Goal: Navigation & Orientation: Understand site structure

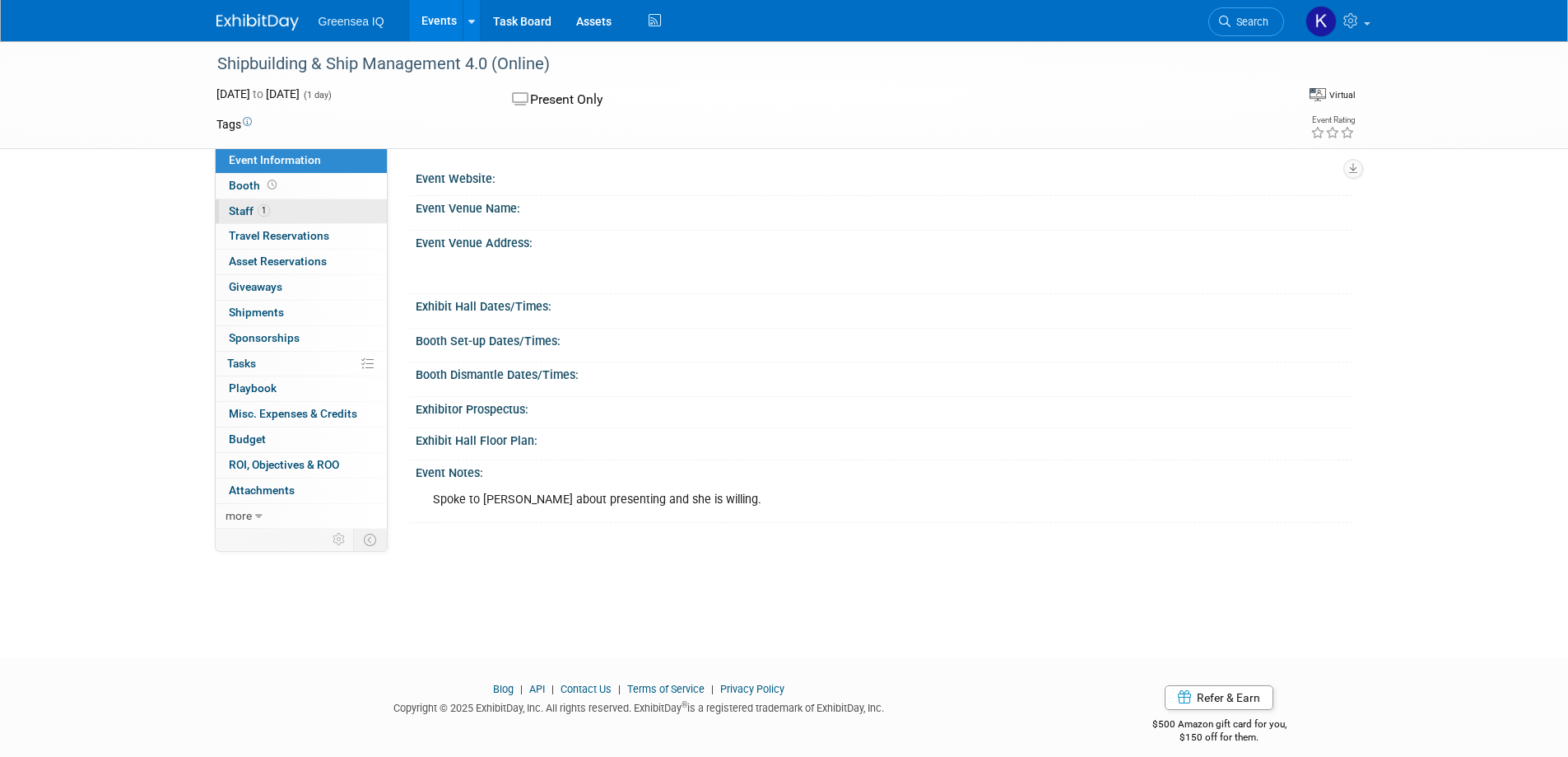
click at [247, 205] on span "Staff 1" at bounding box center [250, 210] width 41 height 13
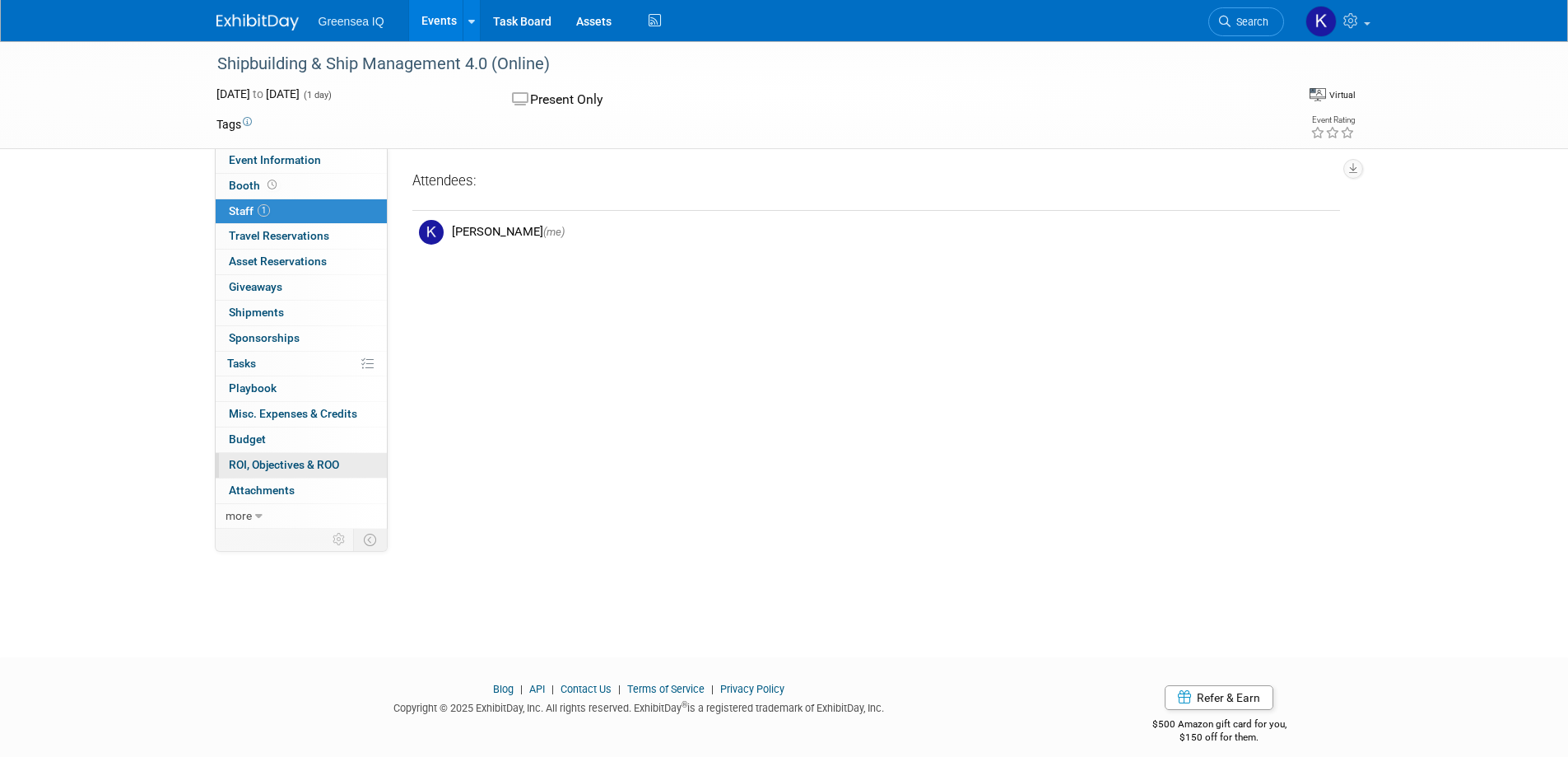
click at [259, 453] on link "0 ROI, Objectives & ROO 0" at bounding box center [301, 465] width 171 height 25
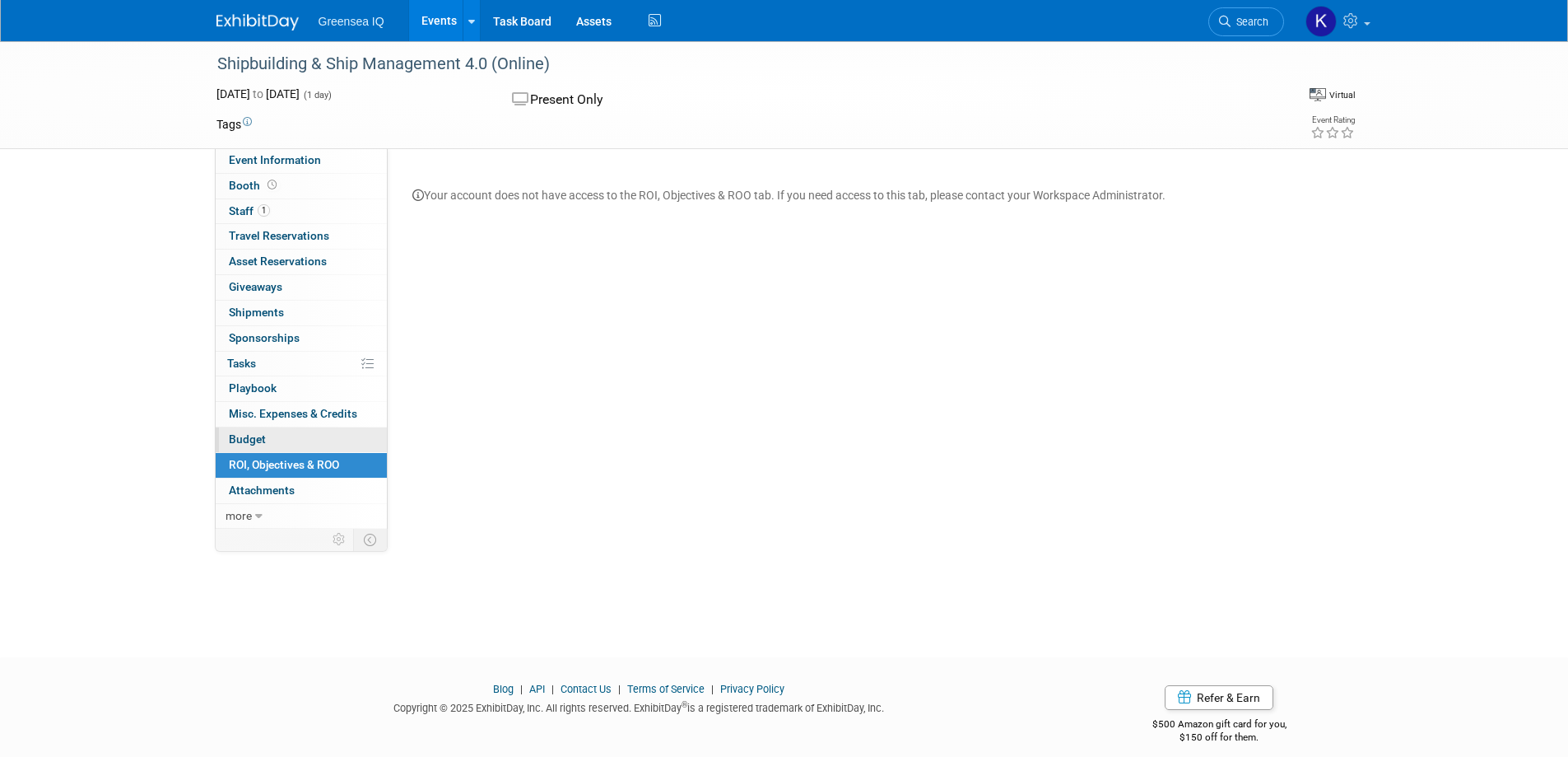
click at [259, 436] on span "Budget" at bounding box center [248, 439] width 37 height 13
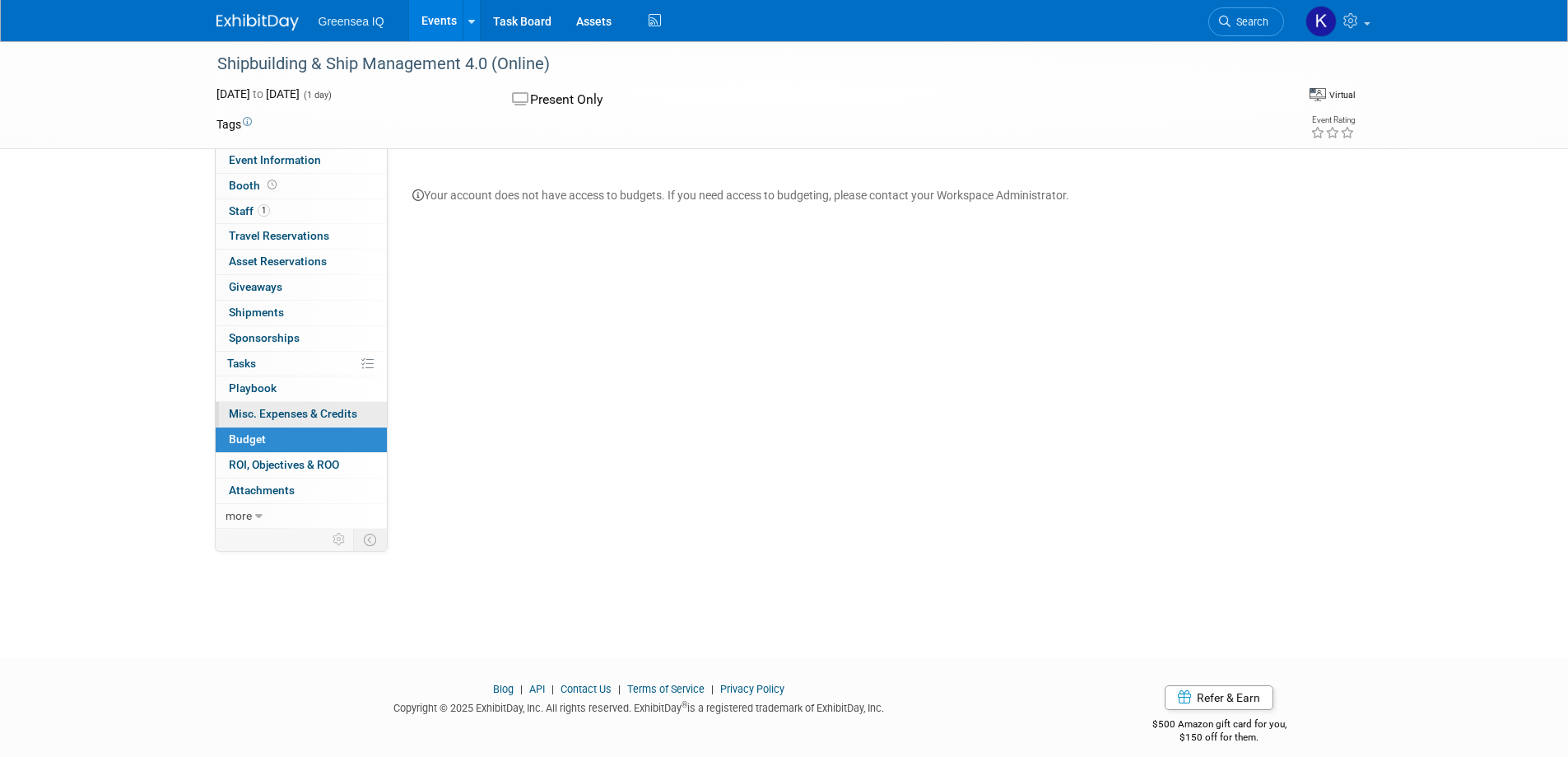
click at [256, 418] on span "Misc. Expenses & Credits 0" at bounding box center [293, 413] width 128 height 13
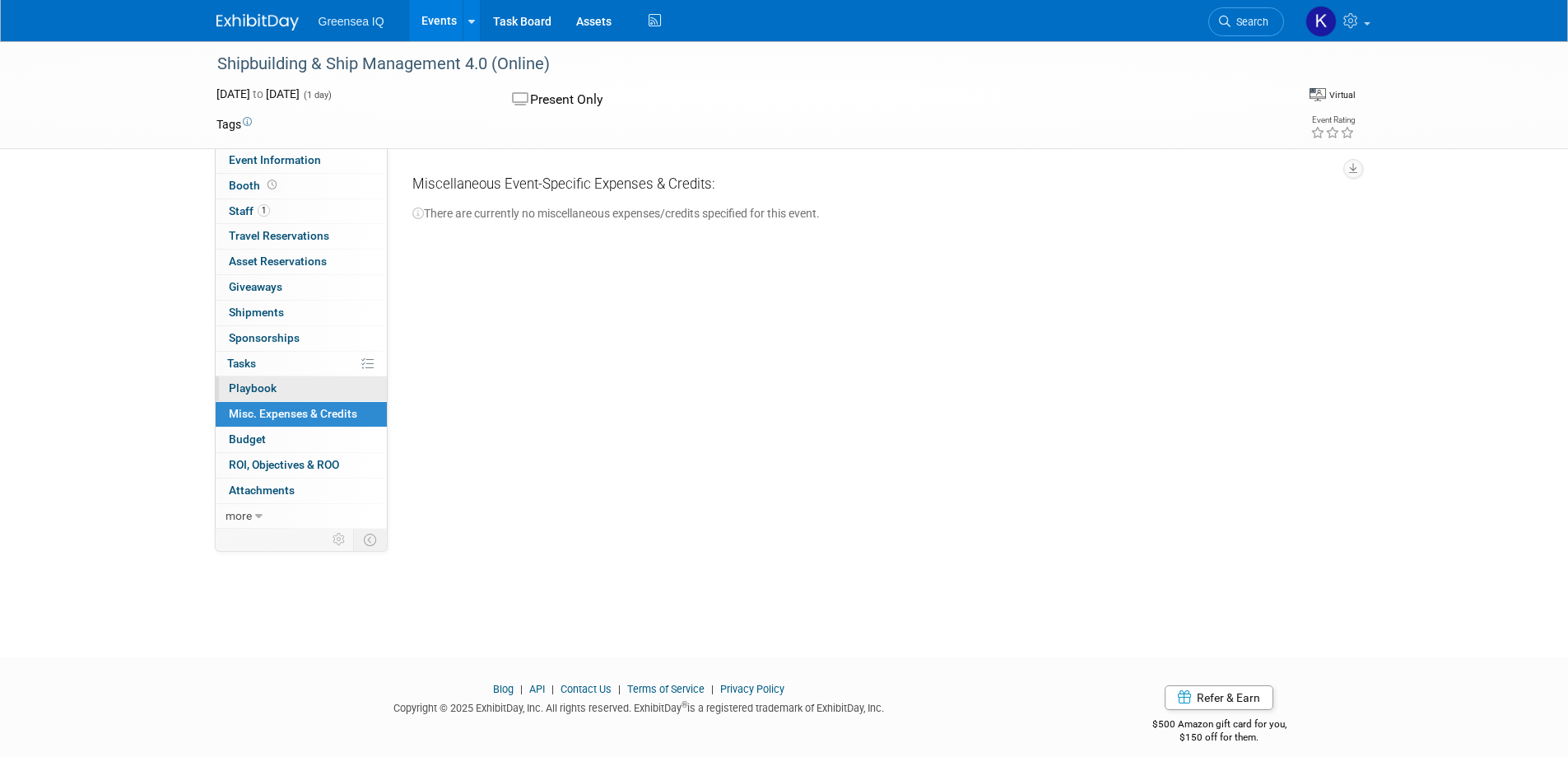
click at [248, 392] on span "Playbook 0" at bounding box center [253, 388] width 48 height 13
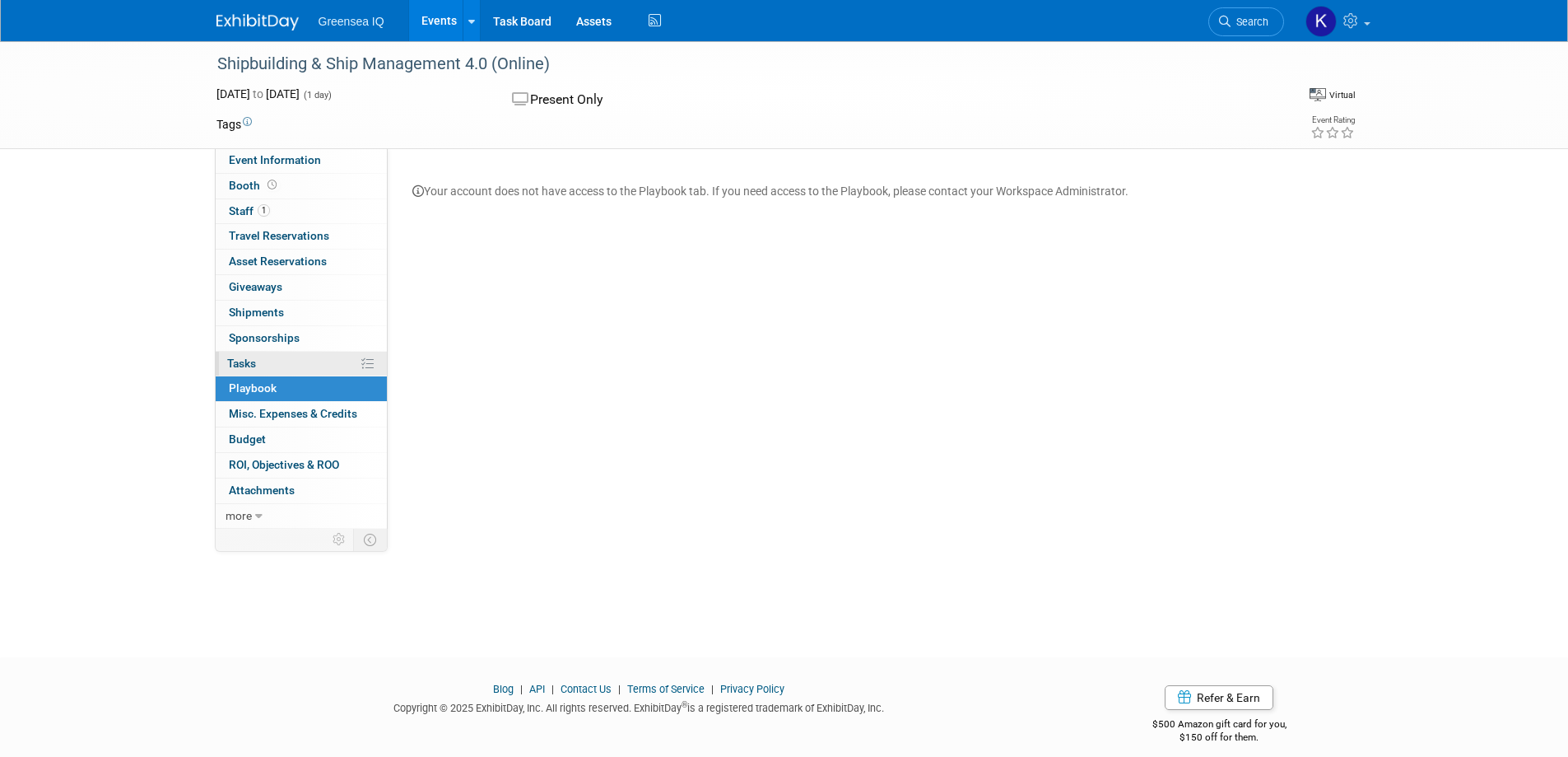
click at [252, 361] on span "Tasks 0%" at bounding box center [242, 363] width 29 height 13
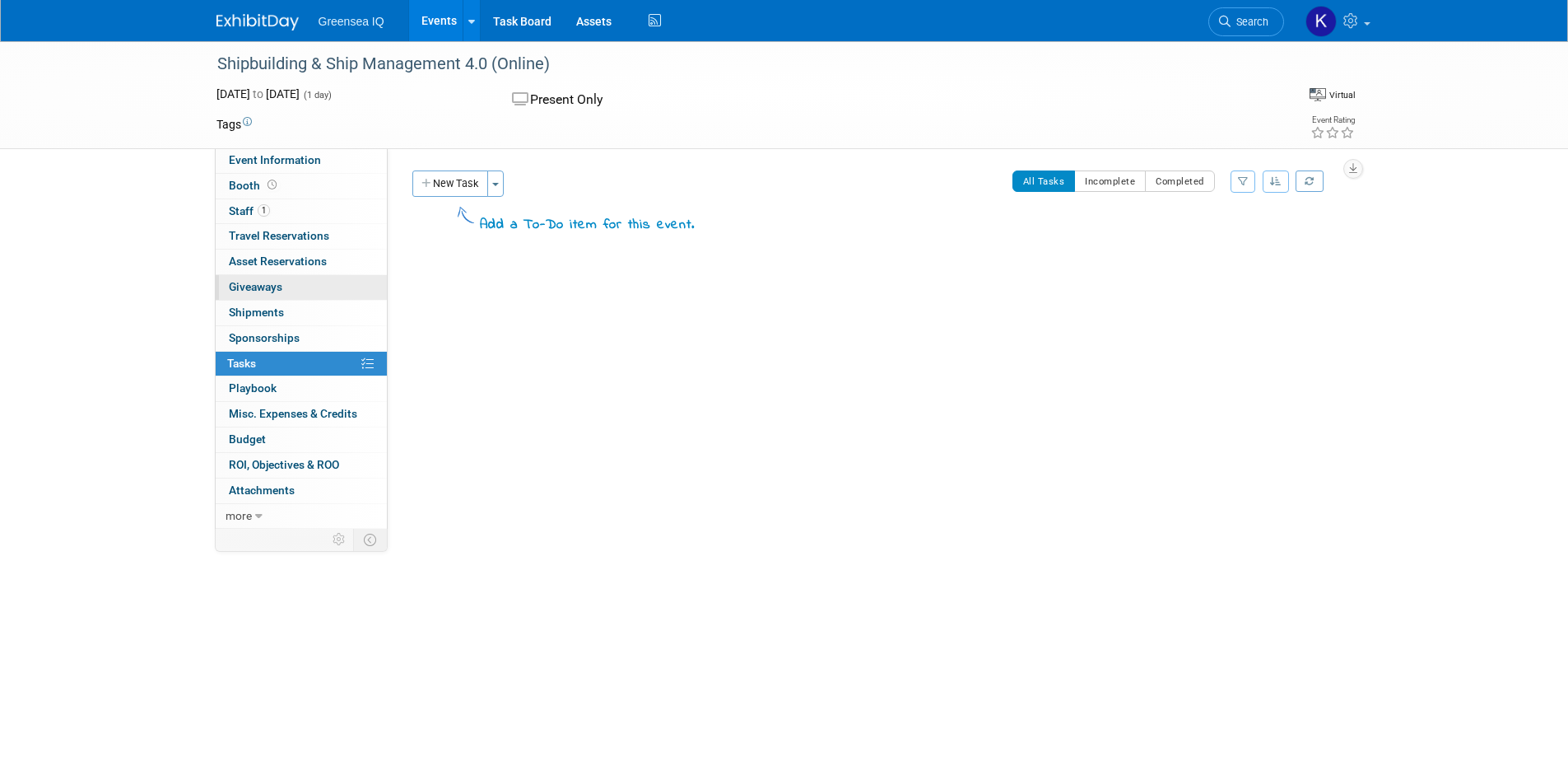
click at [272, 279] on link "0 Giveaways 0" at bounding box center [301, 287] width 171 height 25
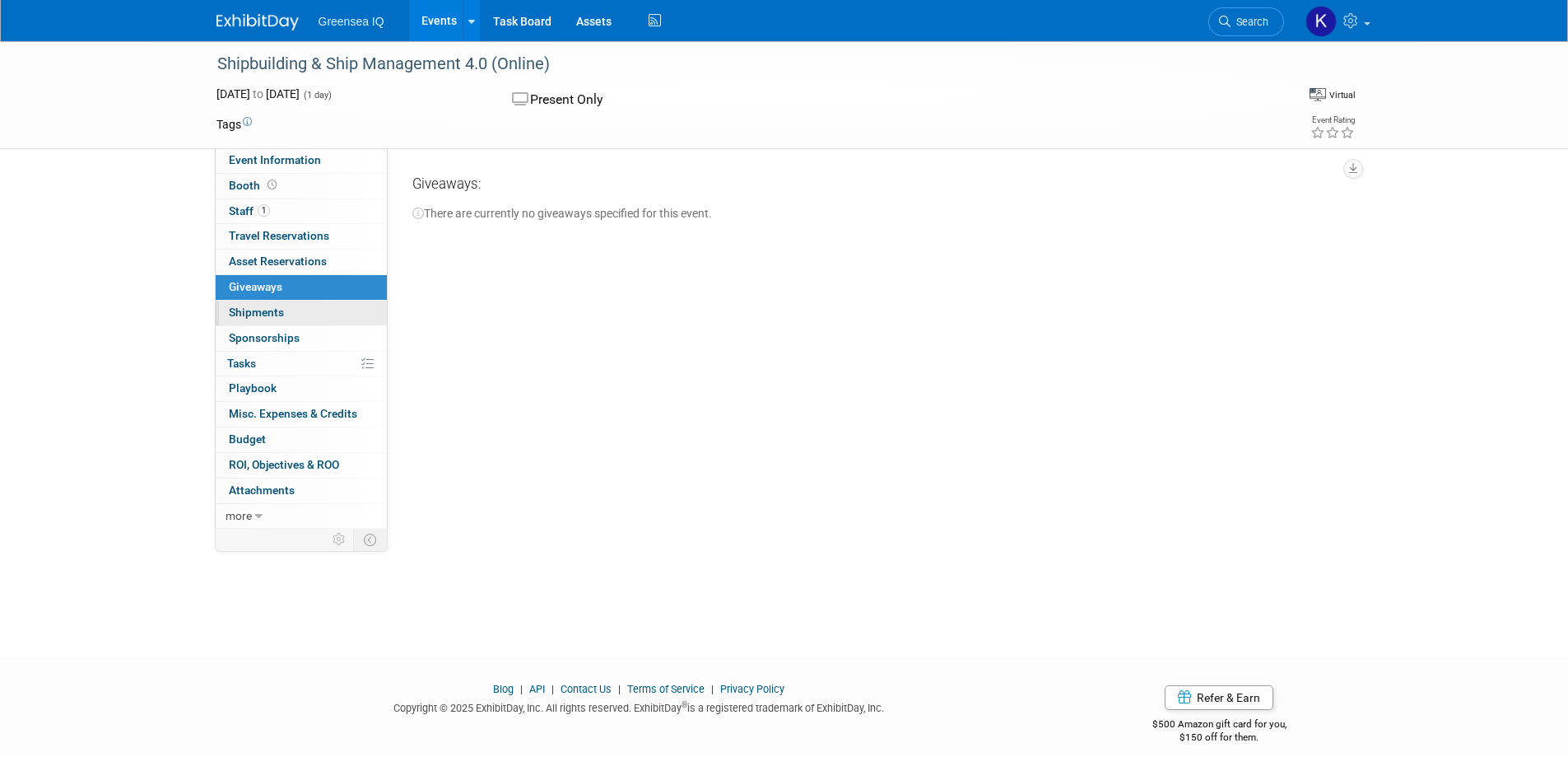
click at [267, 311] on span "Shipments 0" at bounding box center [257, 312] width 55 height 13
click at [271, 270] on link "0 Asset Reservations 0" at bounding box center [301, 262] width 171 height 25
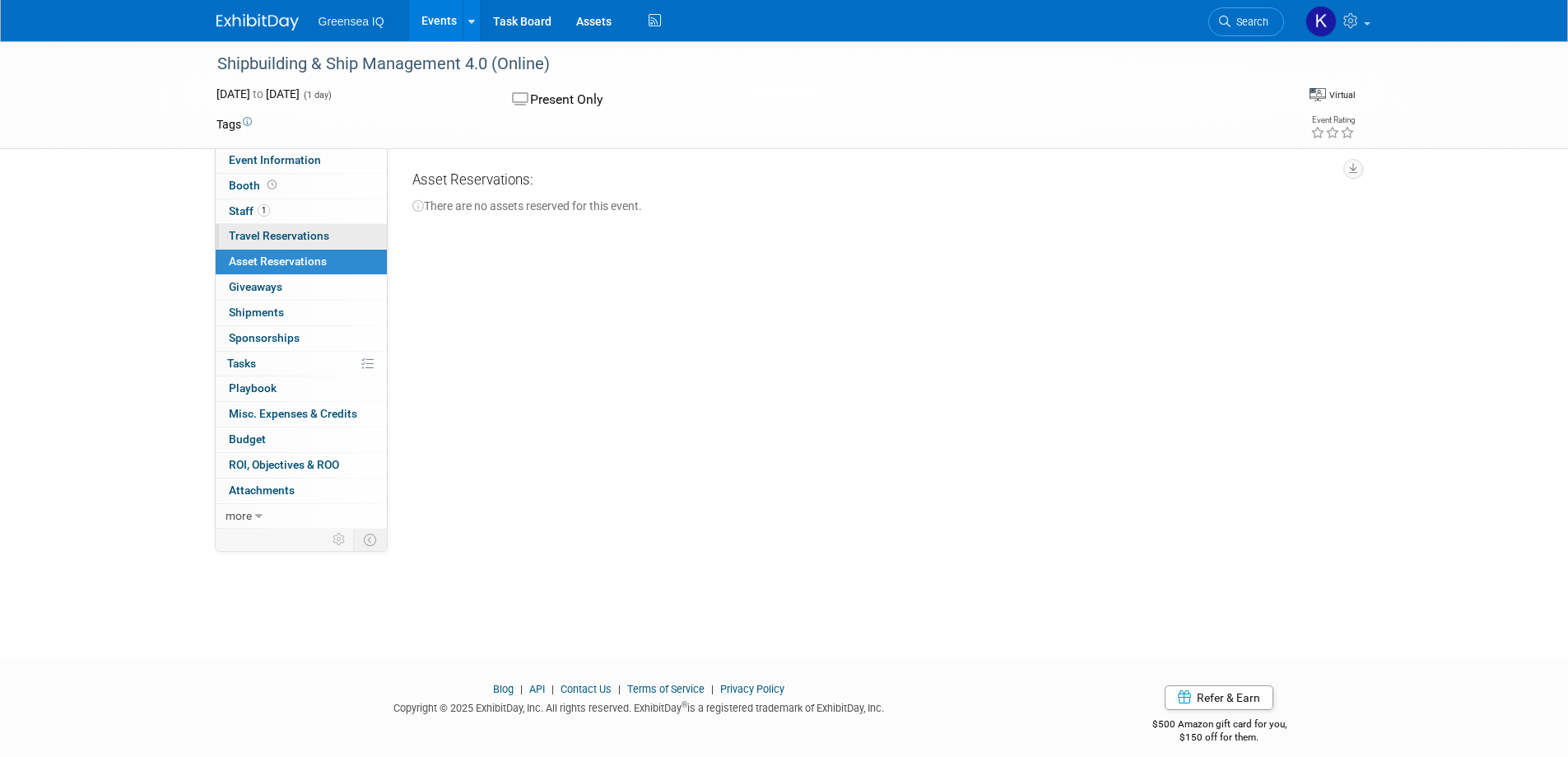
click at [274, 238] on span "Travel Reservations 0" at bounding box center [279, 235] width 101 height 13
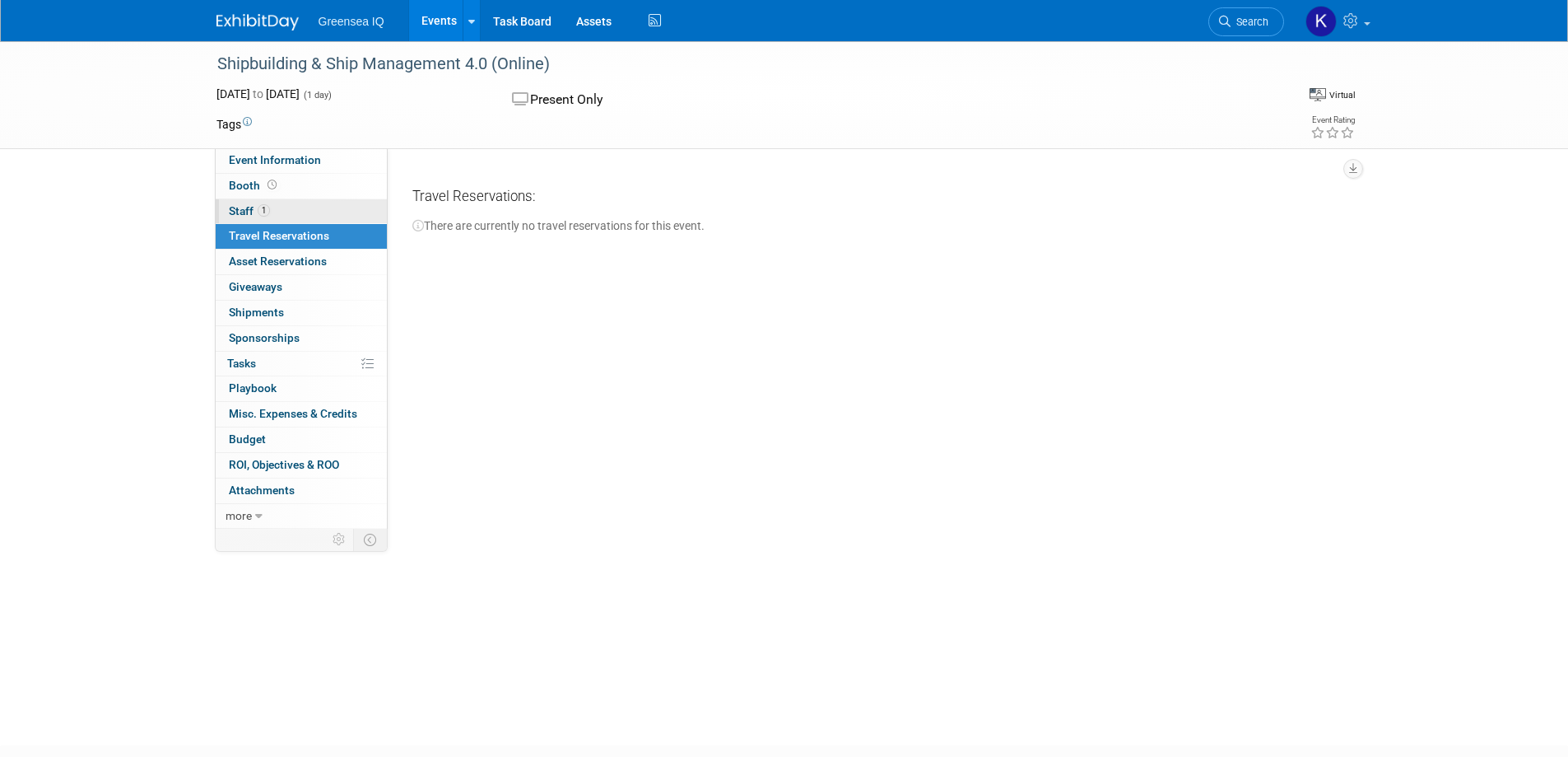
click at [246, 209] on span "Staff 1" at bounding box center [250, 210] width 41 height 13
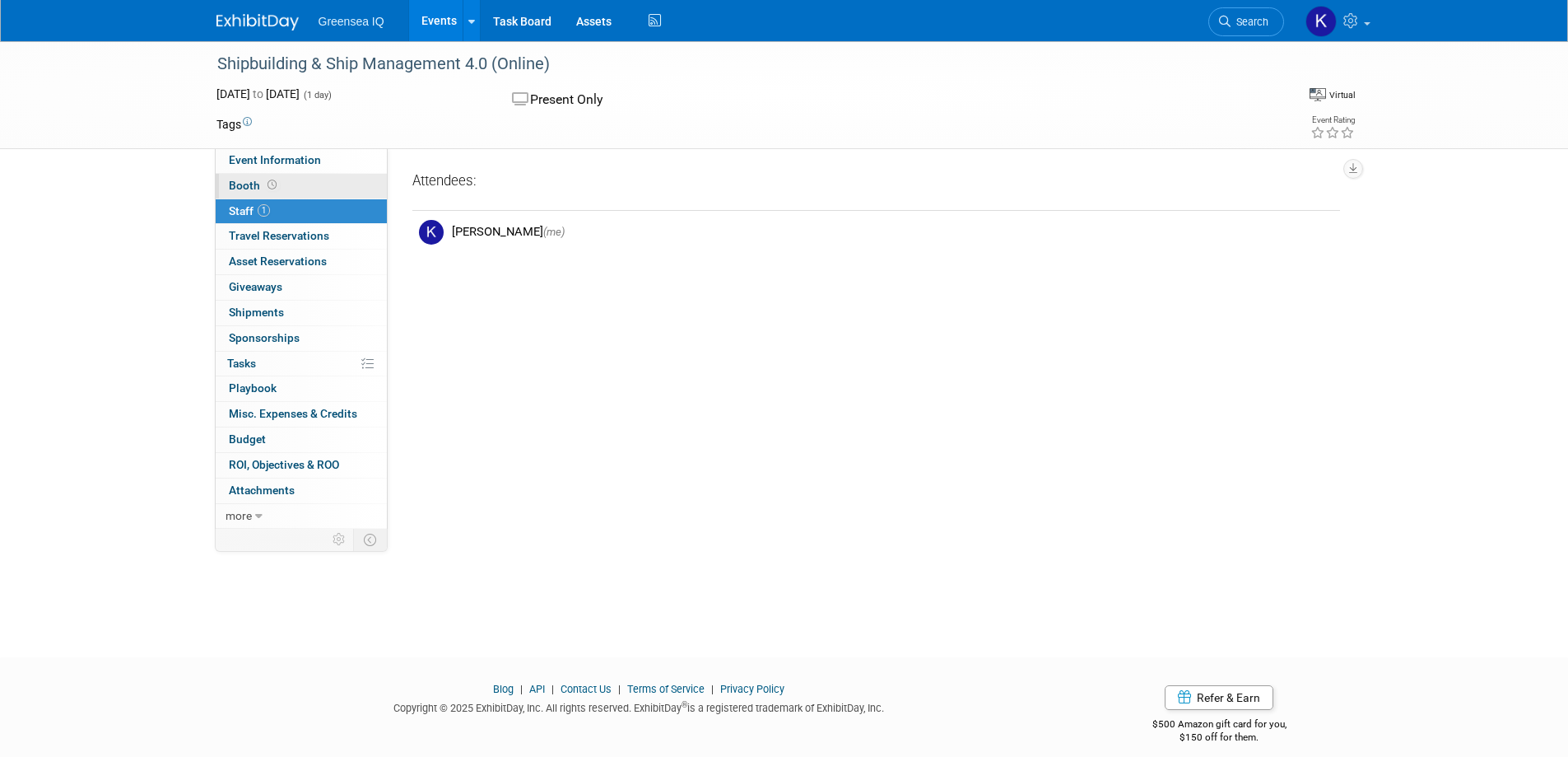
click at [252, 174] on link "Booth" at bounding box center [301, 186] width 171 height 25
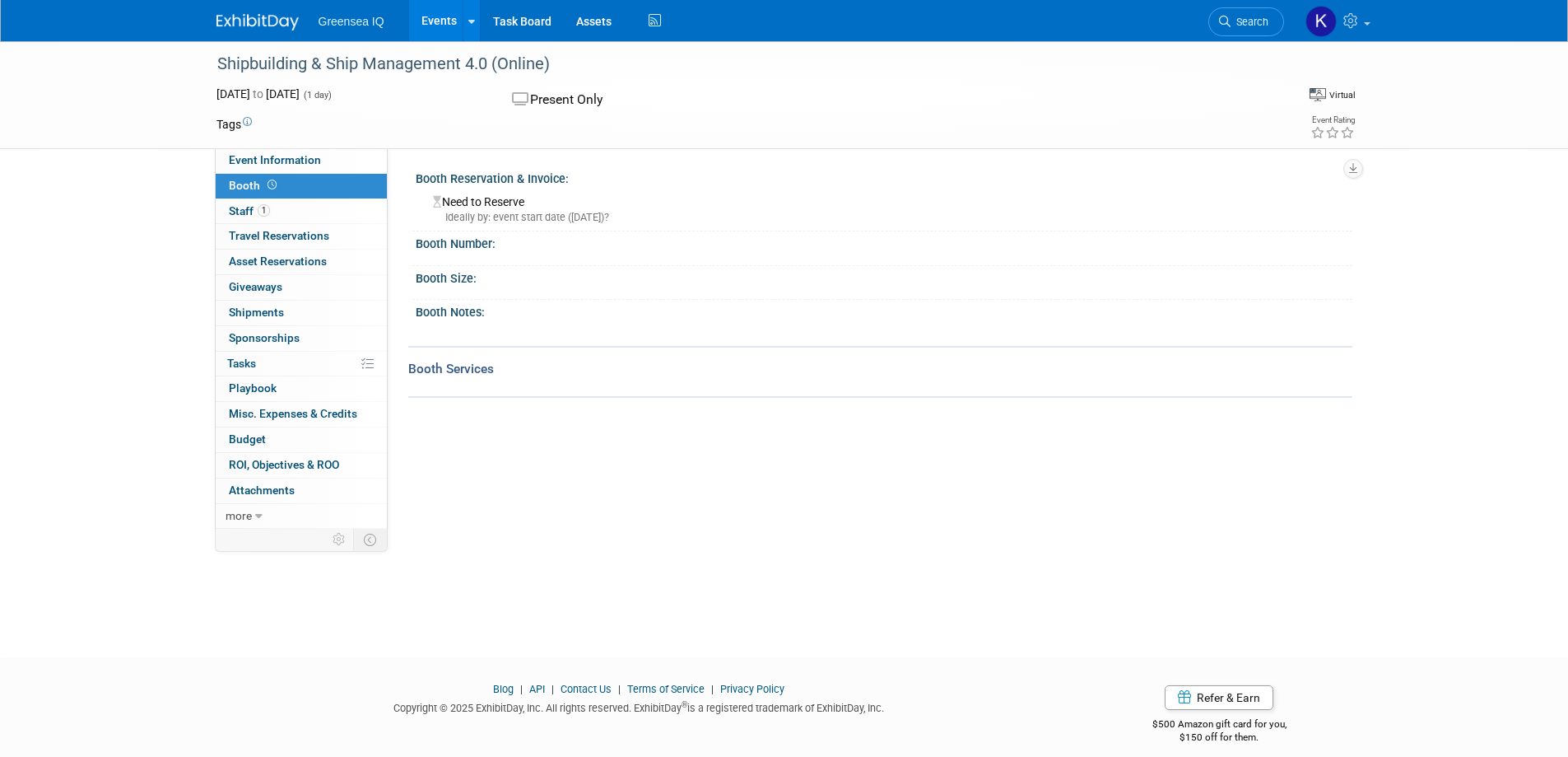
click at [443, 16] on link "Events" at bounding box center [439, 21] width 60 height 41
